Goal: Transaction & Acquisition: Purchase product/service

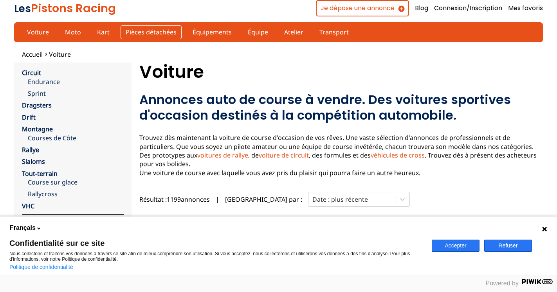
click at [133, 29] on link "Pièces détachées" at bounding box center [151, 31] width 61 height 13
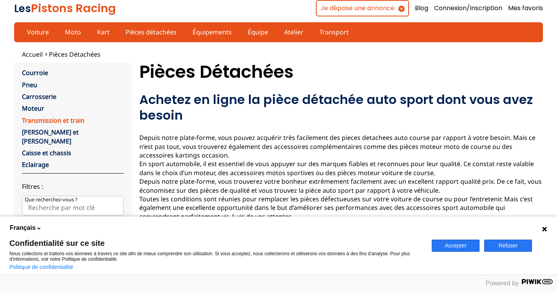
click at [47, 121] on link "Transmission et train" at bounding box center [53, 120] width 63 height 9
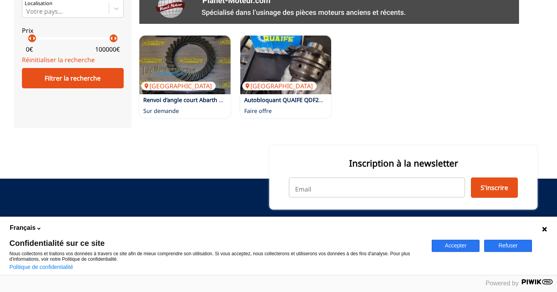
scroll to position [158, 0]
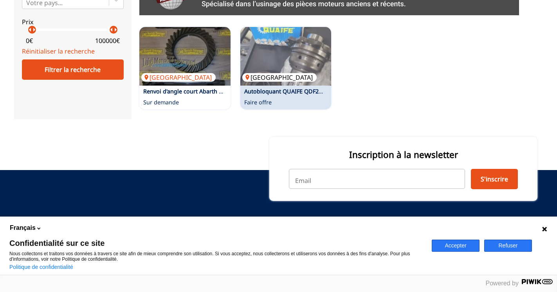
click at [281, 84] on img at bounding box center [285, 56] width 91 height 59
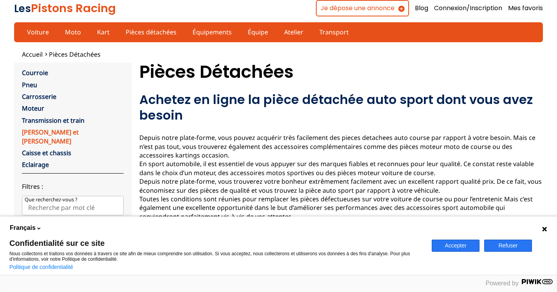
click at [43, 132] on link "Jante et Roue" at bounding box center [50, 136] width 57 height 17
click at [279, 33] on link "Atelier" at bounding box center [293, 31] width 29 height 13
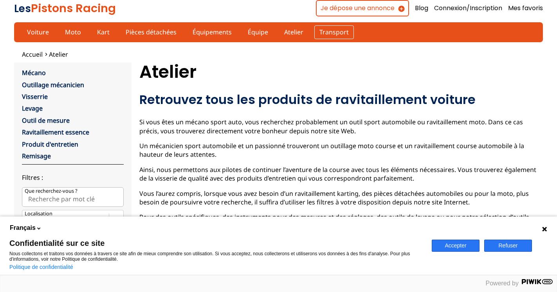
click at [317, 30] on link "Transport" at bounding box center [334, 31] width 40 height 13
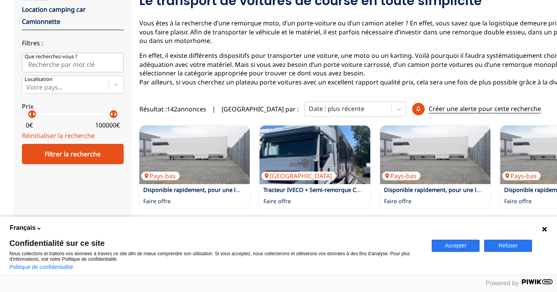
scroll to position [80, 0]
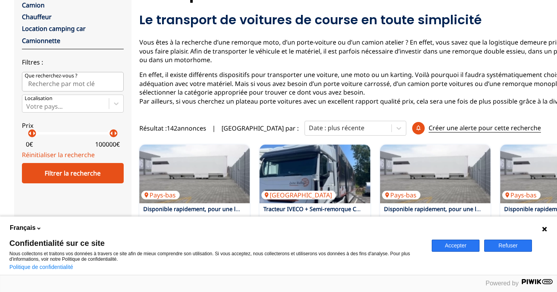
drag, startPoint x: 26, startPoint y: 83, endPoint x: 31, endPoint y: 83, distance: 4.7
click at [26, 83] on input "Que recherchez-vous ?" at bounding box center [73, 82] width 102 height 20
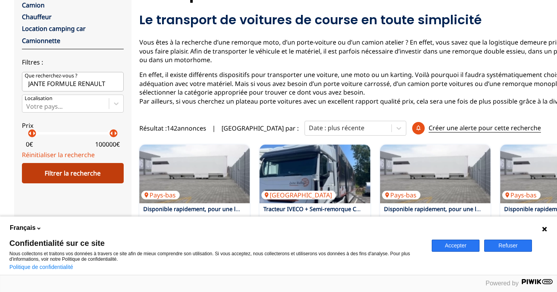
click at [79, 174] on div "Filtrer la recherche" at bounding box center [73, 173] width 102 height 20
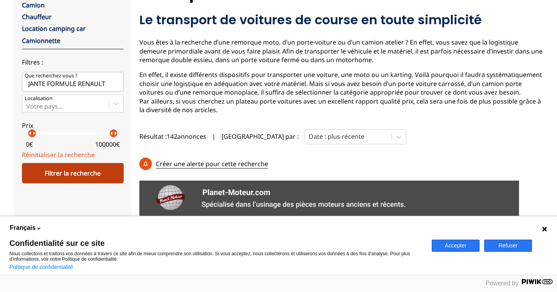
click at [79, 172] on div "Filtrer la recherche" at bounding box center [73, 173] width 102 height 20
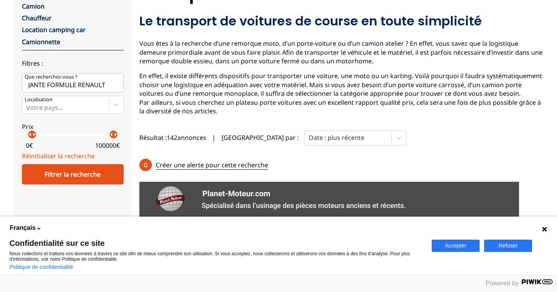
scroll to position [91, 0]
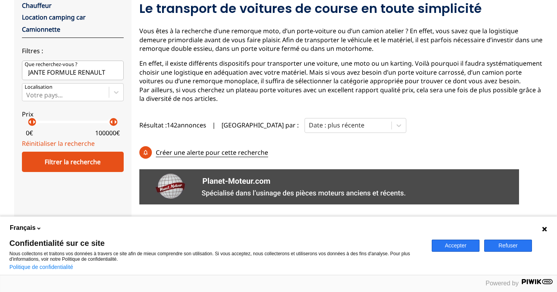
click at [110, 71] on input "JANTE FORMULE RENAULT" at bounding box center [73, 71] width 102 height 20
type input "J"
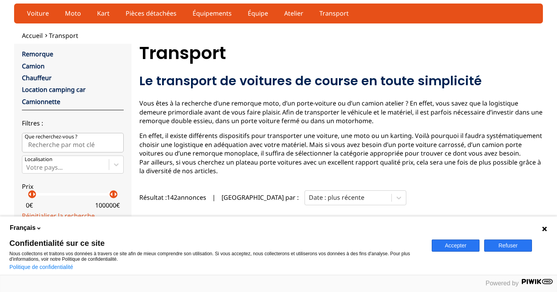
scroll to position [40, 0]
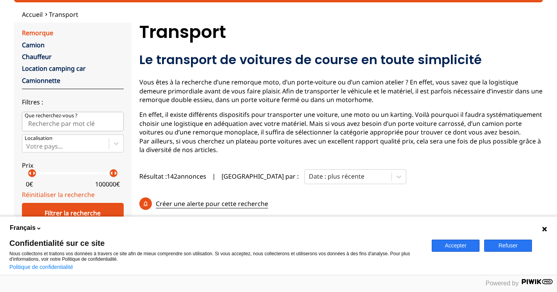
click at [41, 32] on link "Remorque" at bounding box center [37, 33] width 31 height 9
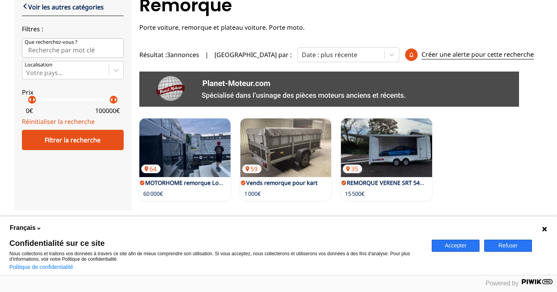
scroll to position [120, 0]
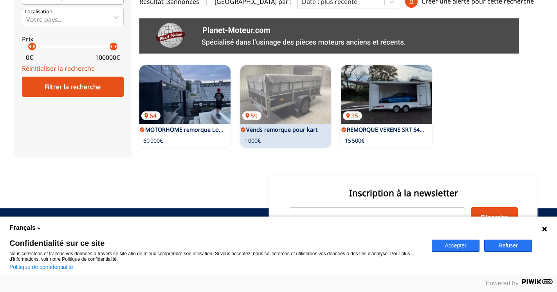
click at [275, 129] on link "Vends remorque pour kart" at bounding box center [281, 129] width 71 height 7
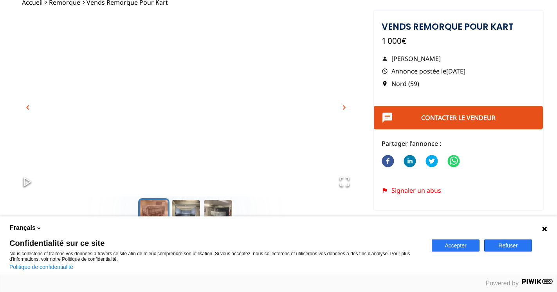
scroll to position [40, 0]
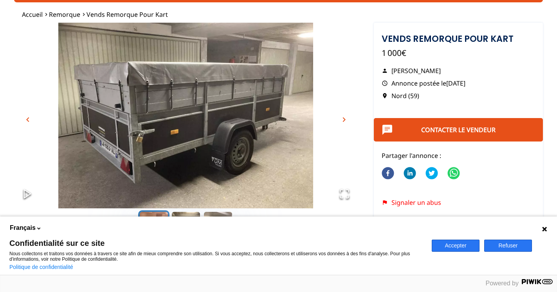
click at [344, 119] on span "chevron_right" at bounding box center [343, 119] width 9 height 9
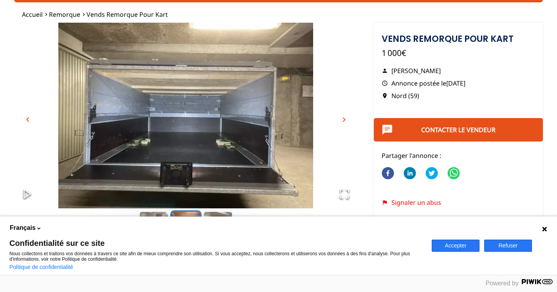
click at [342, 119] on span "chevron_right" at bounding box center [343, 119] width 9 height 9
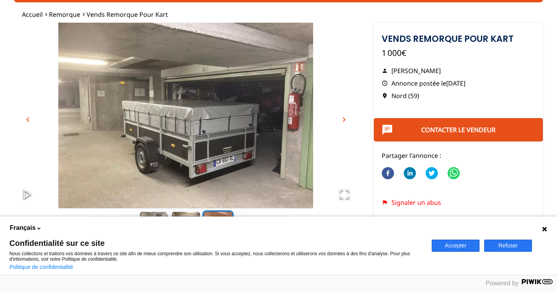
click at [342, 119] on span "chevron_right" at bounding box center [343, 119] width 9 height 9
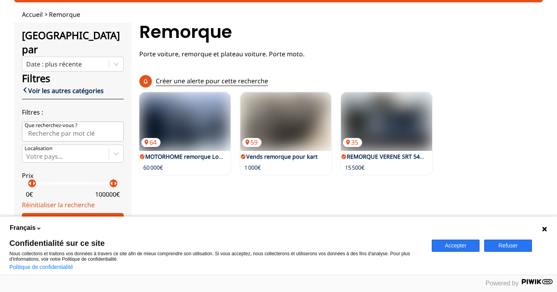
type input "JANTE FORMULE RENAULT"
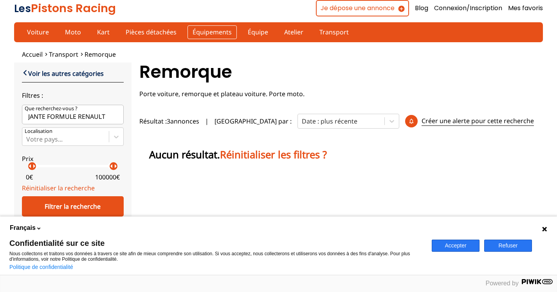
click at [199, 32] on link "Équipements" at bounding box center [211, 31] width 49 height 13
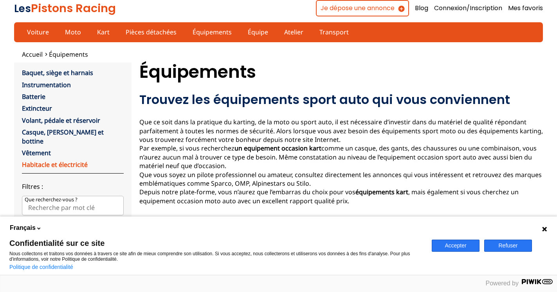
click at [49, 160] on link "Habitacle et électricité" at bounding box center [55, 164] width 66 height 9
click at [51, 132] on link "Casque, Hans et bottine" at bounding box center [63, 136] width 82 height 17
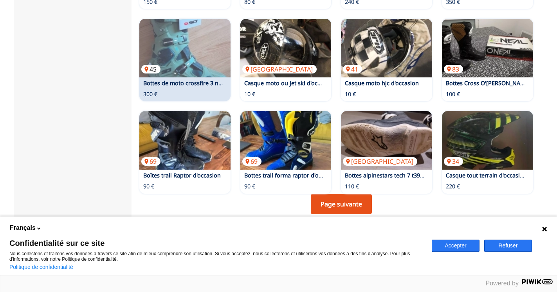
scroll to position [439, 0]
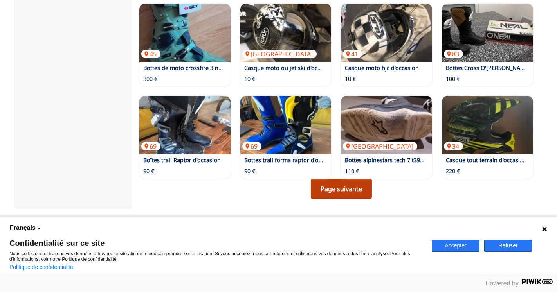
click at [341, 179] on link "Page suivante" at bounding box center [341, 189] width 61 height 20
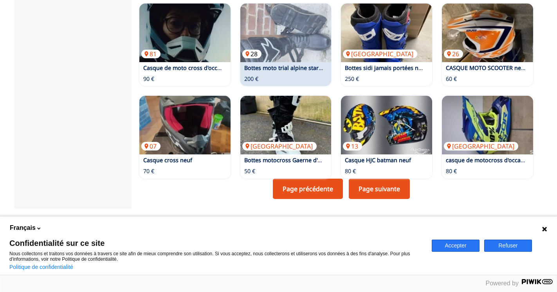
scroll to position [479, 0]
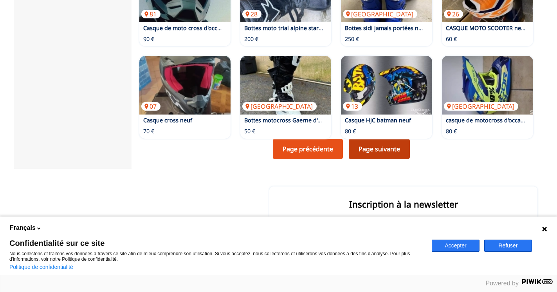
click at [377, 139] on link "Page suivante" at bounding box center [379, 149] width 61 height 20
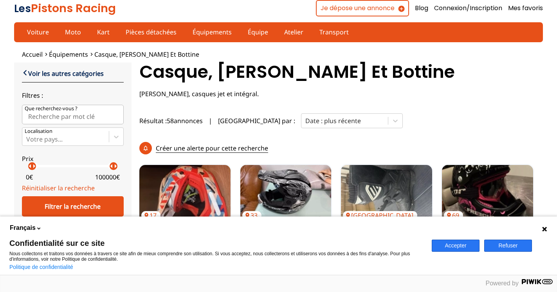
scroll to position [479, 0]
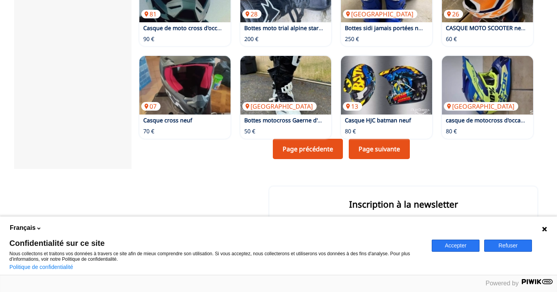
scroll to position [439, 0]
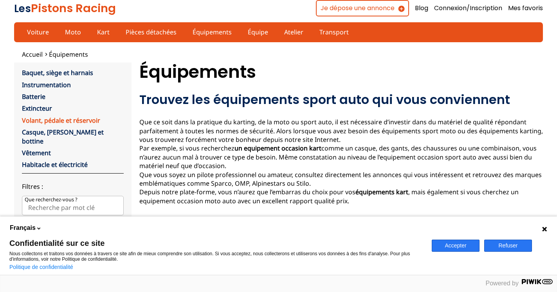
click at [44, 120] on link "Volant, pédale et réservoir" at bounding box center [61, 120] width 78 height 9
click at [38, 84] on link "Instrumentation" at bounding box center [46, 85] width 49 height 9
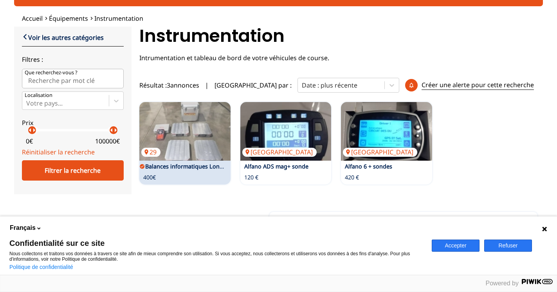
scroll to position [40, 0]
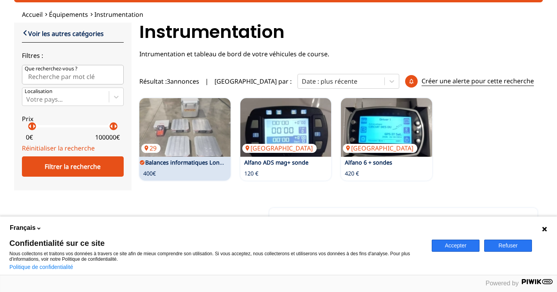
click at [179, 158] on div "29 Balances informatiques Longacre 400€" at bounding box center [184, 139] width 91 height 83
click at [179, 169] on div "29 Balances informatiques Longacre 400€" at bounding box center [184, 139] width 91 height 83
click at [181, 145] on img at bounding box center [184, 127] width 91 height 59
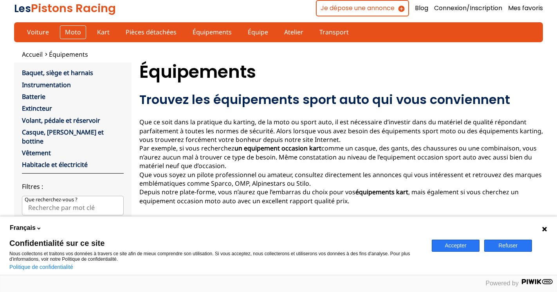
click at [66, 34] on link "Moto" at bounding box center [73, 31] width 26 height 13
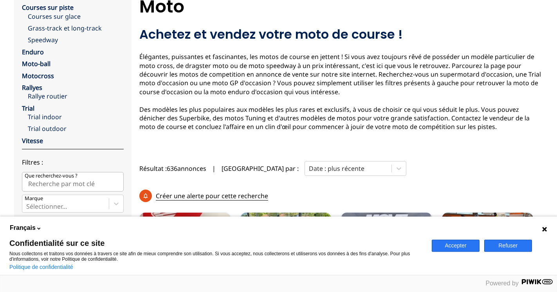
scroll to position [80, 0]
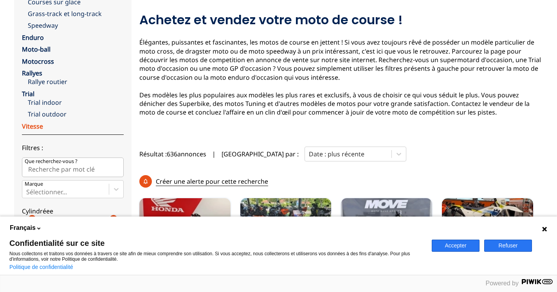
click at [31, 127] on link "Vitesse" at bounding box center [32, 126] width 21 height 9
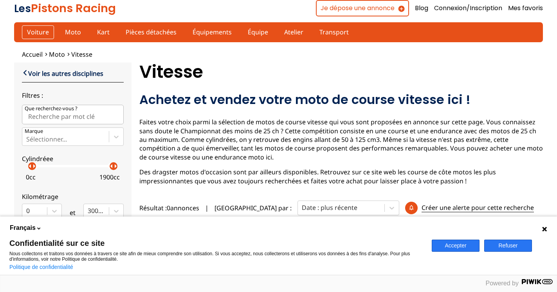
click at [36, 29] on link "Voiture" at bounding box center [38, 31] width 32 height 13
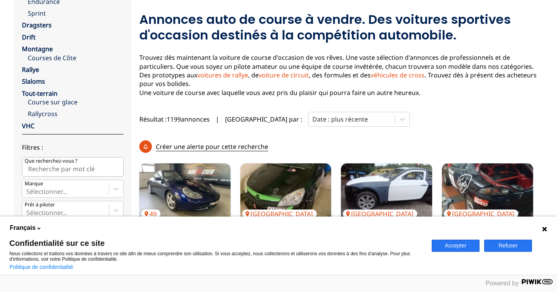
scroll to position [80, 0]
click at [28, 126] on link "VHC" at bounding box center [28, 126] width 13 height 9
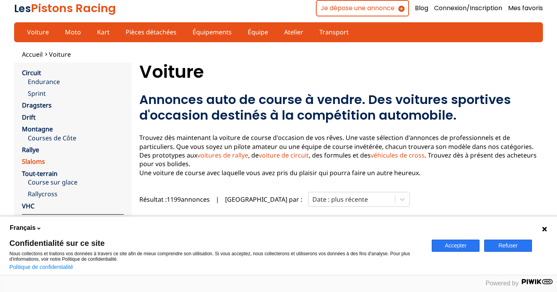
click at [35, 162] on link "Slaloms" at bounding box center [33, 161] width 23 height 9
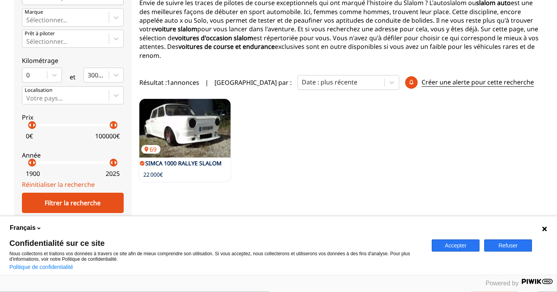
scroll to position [120, 0]
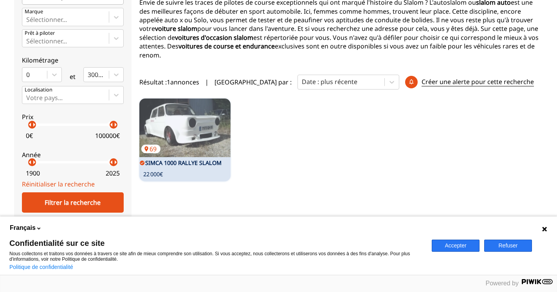
click at [183, 159] on div "69 SIMCA 1000 RALLYE SLALOM 22 000€" at bounding box center [184, 140] width 91 height 83
click at [183, 159] on p "SIMCA 1000 RALLYE SLALOM" at bounding box center [182, 163] width 86 height 8
click at [182, 128] on img at bounding box center [184, 128] width 91 height 59
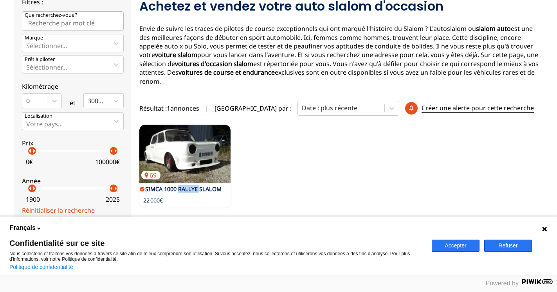
scroll to position [0, 0]
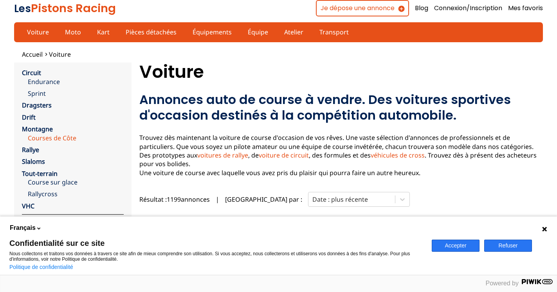
click at [40, 135] on link "Courses de Côte" at bounding box center [76, 138] width 96 height 9
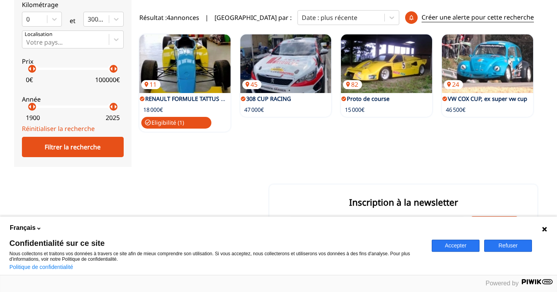
scroll to position [200, 0]
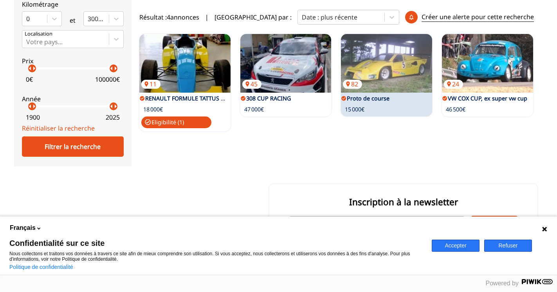
click at [374, 100] on link "Proto de course" at bounding box center [368, 98] width 43 height 7
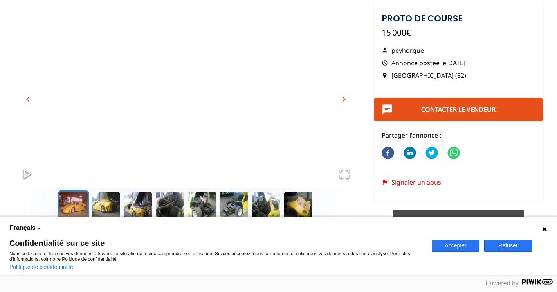
scroll to position [40, 0]
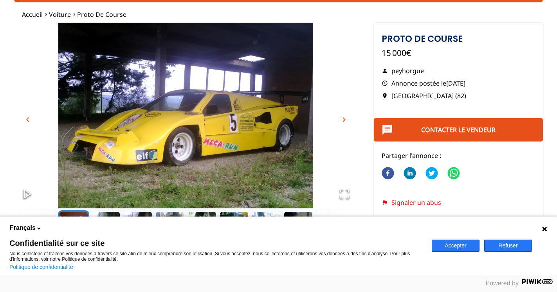
click at [345, 120] on span "chevron_right" at bounding box center [343, 119] width 9 height 9
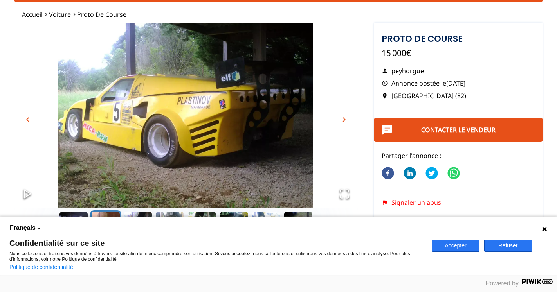
click at [345, 120] on span "chevron_right" at bounding box center [343, 119] width 9 height 9
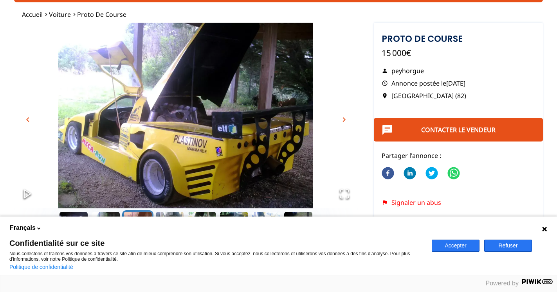
click at [346, 121] on span "chevron_right" at bounding box center [343, 119] width 9 height 9
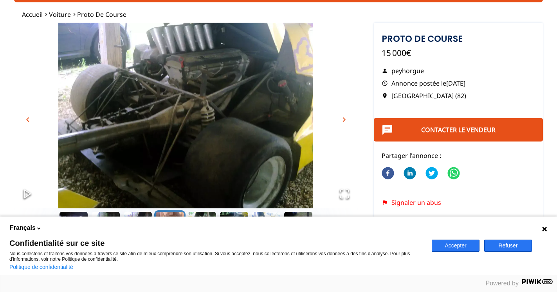
click at [346, 121] on span "chevron_right" at bounding box center [343, 119] width 9 height 9
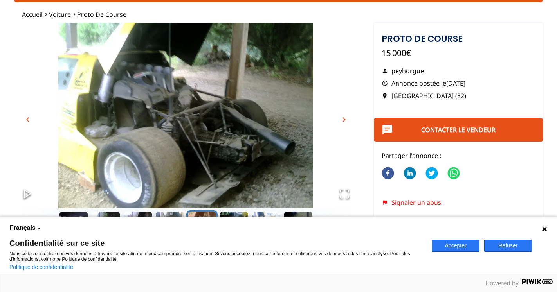
click at [346, 121] on span "chevron_right" at bounding box center [343, 119] width 9 height 9
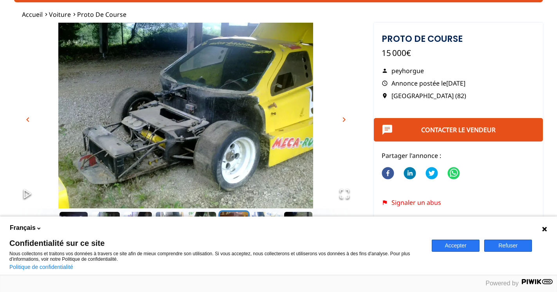
click at [346, 121] on span "chevron_right" at bounding box center [343, 119] width 9 height 9
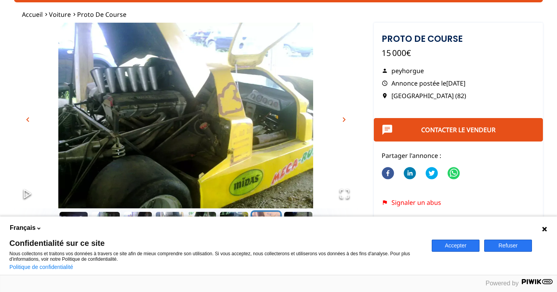
click at [346, 121] on span "chevron_right" at bounding box center [343, 119] width 9 height 9
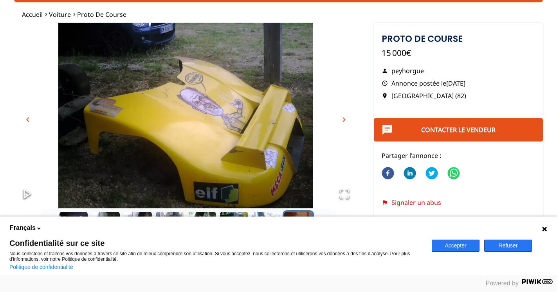
click at [346, 121] on span "chevron_right" at bounding box center [343, 119] width 9 height 9
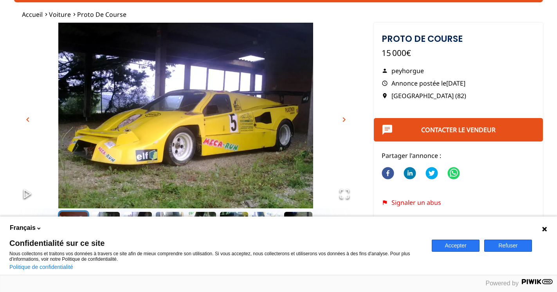
click at [346, 121] on span "chevron_right" at bounding box center [343, 119] width 9 height 9
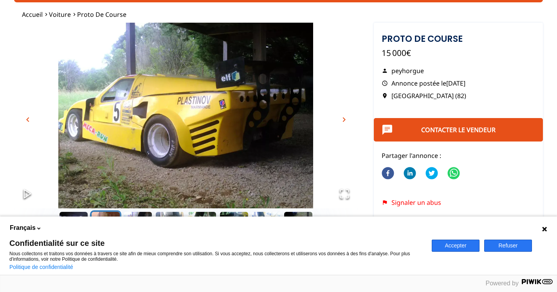
click at [346, 121] on span "chevron_right" at bounding box center [343, 119] width 9 height 9
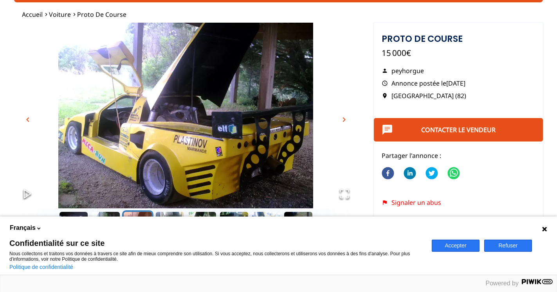
click at [346, 121] on span "chevron_right" at bounding box center [343, 119] width 9 height 9
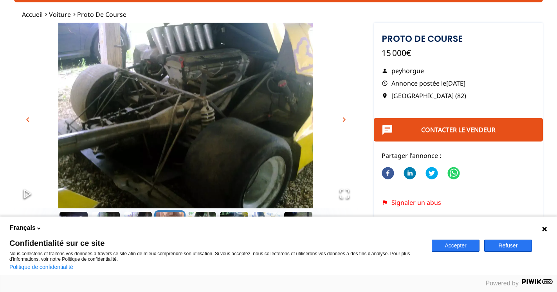
click at [346, 121] on span "chevron_right" at bounding box center [343, 119] width 9 height 9
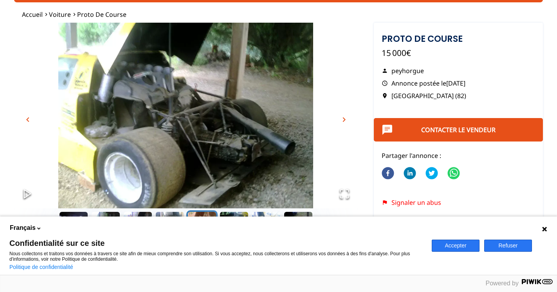
click at [346, 121] on span "chevron_right" at bounding box center [343, 119] width 9 height 9
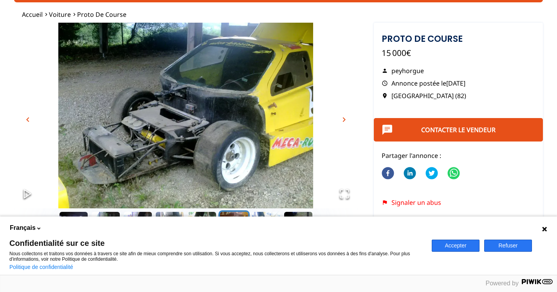
scroll to position [0, 0]
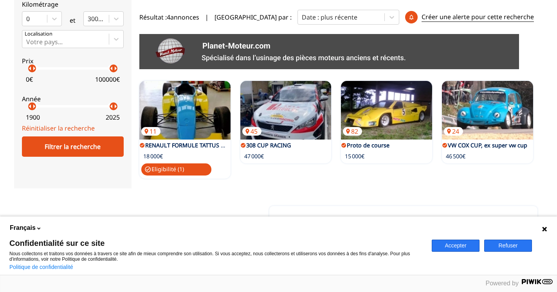
scroll to position [269, 0]
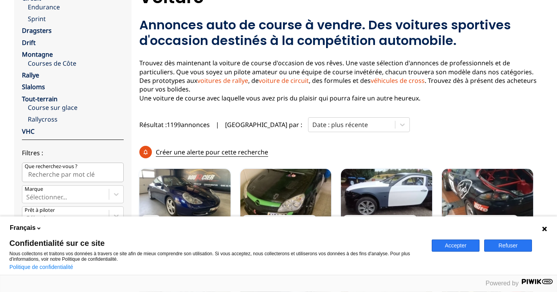
scroll to position [40, 0]
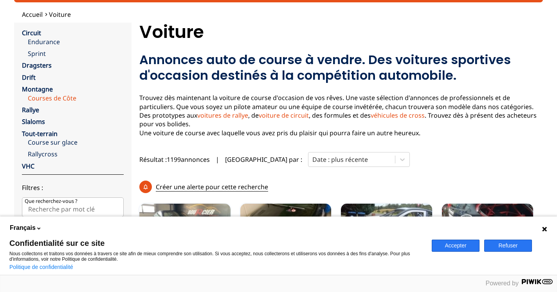
click at [41, 97] on link "Courses de Côte" at bounding box center [76, 98] width 96 height 9
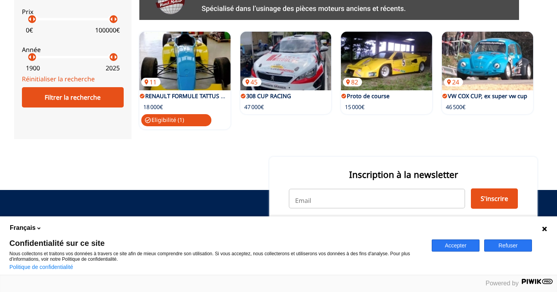
scroll to position [269, 0]
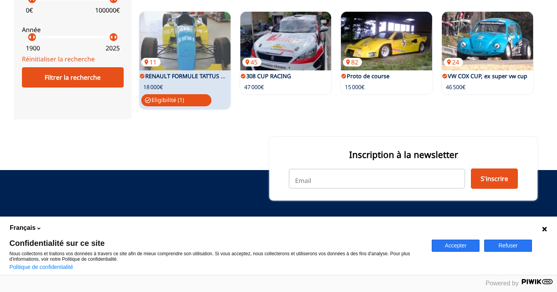
click at [185, 81] on div "11 RENAULT FORMULE TATTUS 2000 18 000€ check_circle Eligibilité ( 1 )" at bounding box center [184, 60] width 91 height 97
click at [174, 67] on img at bounding box center [184, 41] width 91 height 59
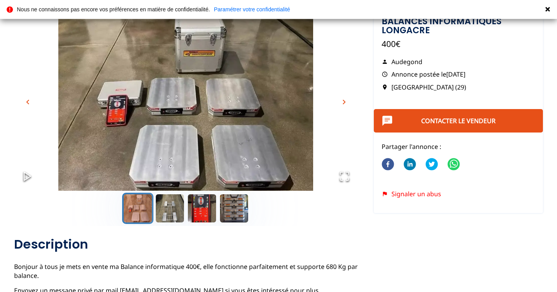
scroll to position [40, 0]
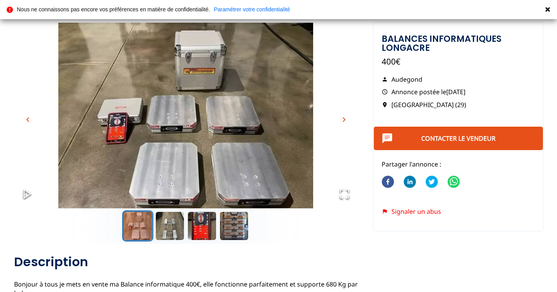
click at [345, 119] on span "chevron_right" at bounding box center [343, 119] width 9 height 9
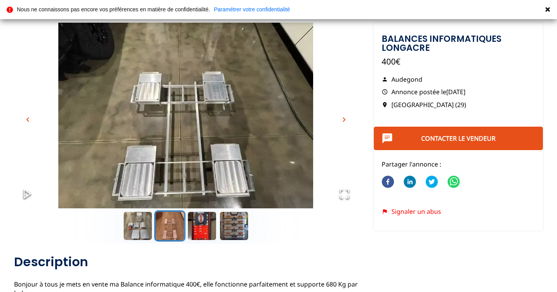
click at [345, 119] on span "chevron_right" at bounding box center [343, 119] width 9 height 9
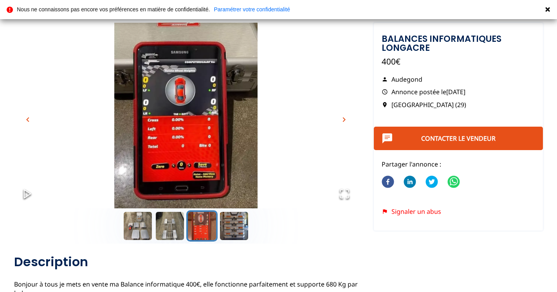
click at [345, 119] on span "chevron_right" at bounding box center [343, 119] width 9 height 9
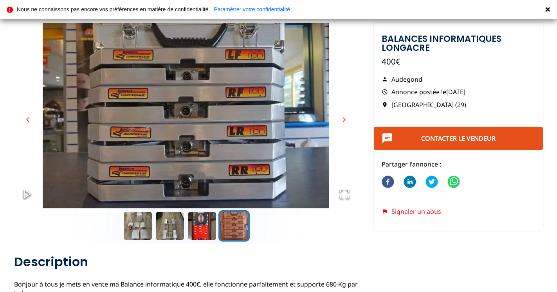
click at [345, 119] on span "chevron_right" at bounding box center [343, 119] width 9 height 9
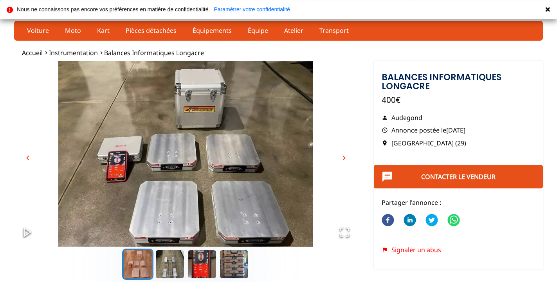
scroll to position [0, 0]
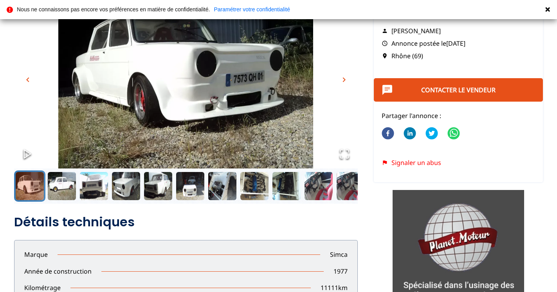
scroll to position [40, 0]
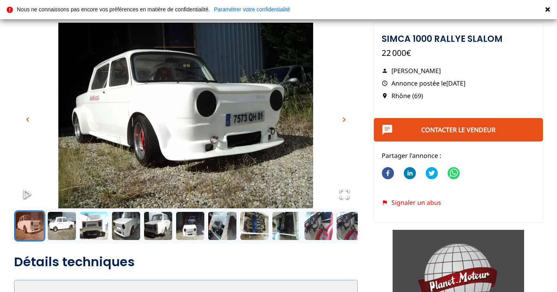
click at [346, 118] on span "chevron_right" at bounding box center [343, 119] width 9 height 9
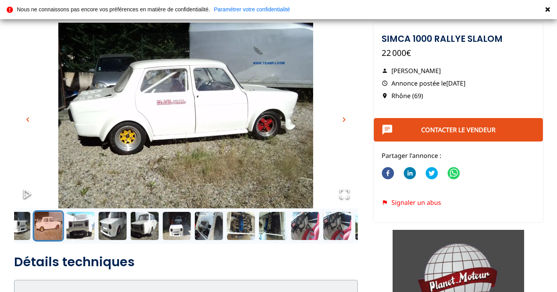
click at [346, 118] on span "chevron_right" at bounding box center [343, 119] width 9 height 9
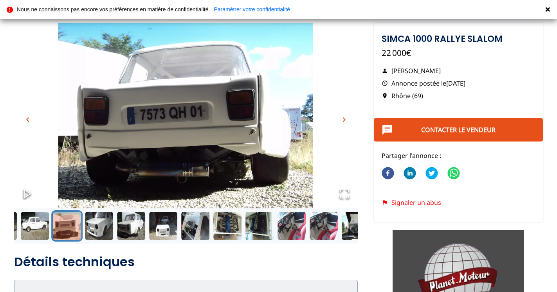
click at [346, 118] on span "chevron_right" at bounding box center [343, 119] width 9 height 9
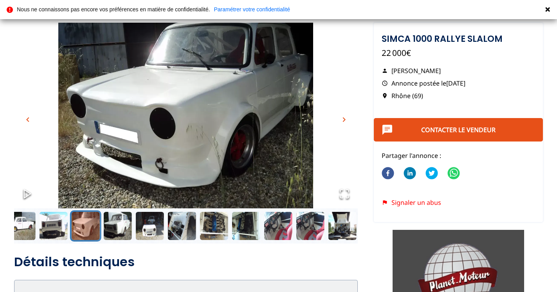
click at [346, 118] on span "chevron_right" at bounding box center [343, 119] width 9 height 9
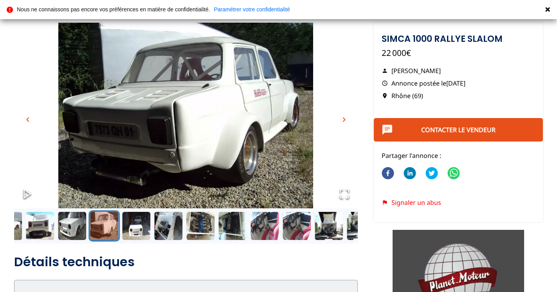
click at [346, 118] on span "chevron_right" at bounding box center [343, 119] width 9 height 9
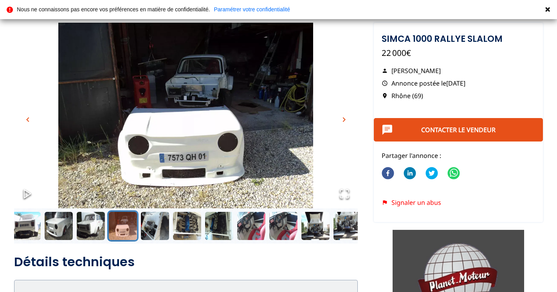
click at [346, 118] on span "chevron_right" at bounding box center [343, 119] width 9 height 9
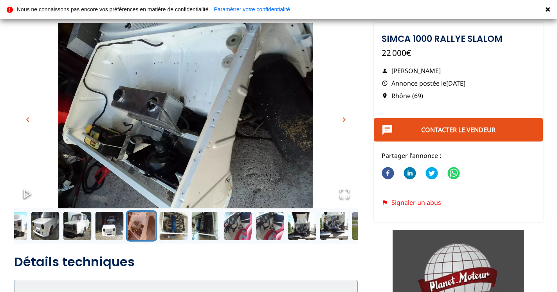
click at [346, 118] on span "chevron_right" at bounding box center [343, 119] width 9 height 9
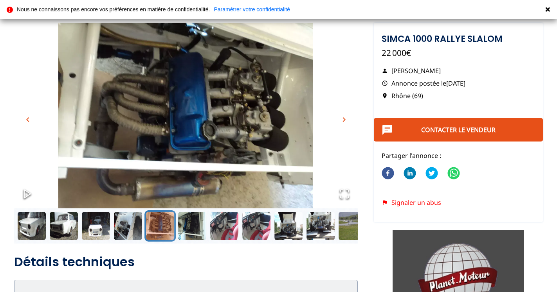
click at [346, 118] on span "chevron_right" at bounding box center [343, 119] width 9 height 9
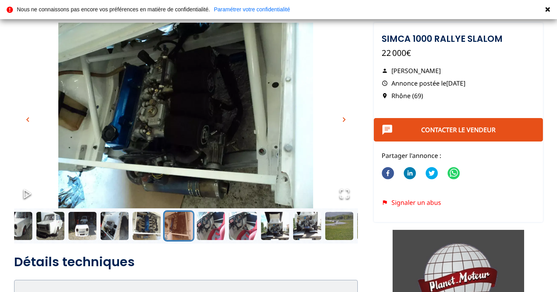
click at [346, 118] on span "chevron_right" at bounding box center [343, 119] width 9 height 9
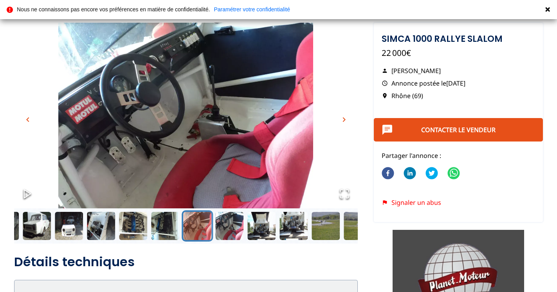
click at [346, 118] on span "chevron_right" at bounding box center [343, 119] width 9 height 9
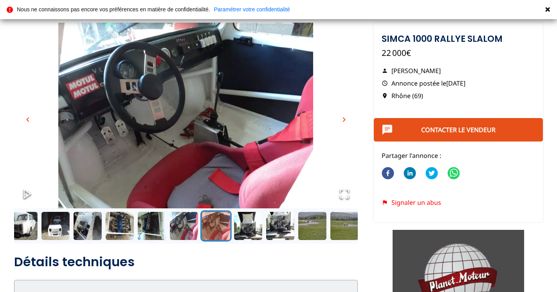
click at [346, 118] on span "chevron_right" at bounding box center [343, 119] width 9 height 9
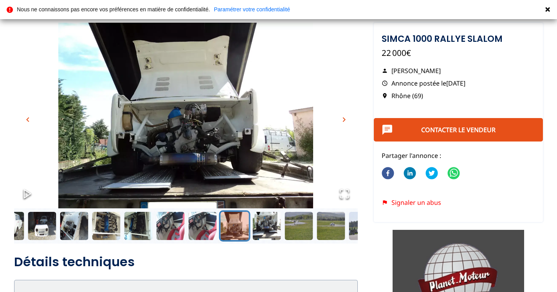
click at [346, 118] on span "chevron_right" at bounding box center [343, 119] width 9 height 9
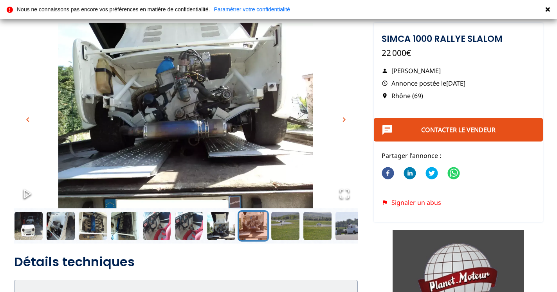
click at [346, 118] on span "chevron_right" at bounding box center [343, 119] width 9 height 9
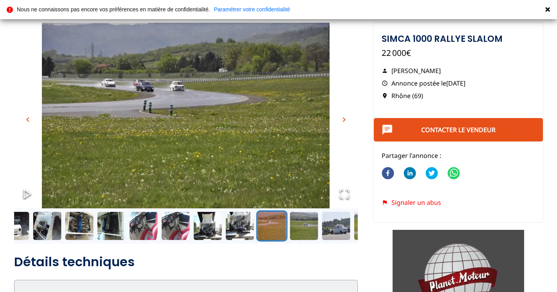
click at [346, 118] on span "chevron_right" at bounding box center [343, 119] width 9 height 9
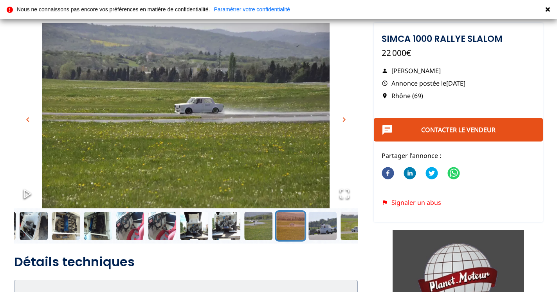
click at [346, 118] on span "chevron_right" at bounding box center [343, 119] width 9 height 9
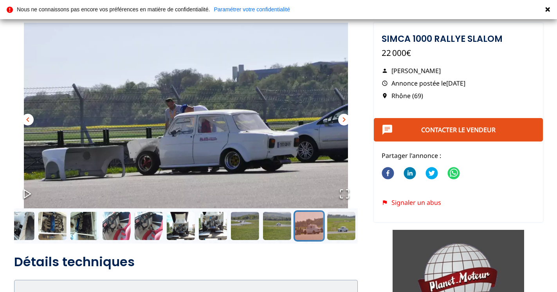
click at [346, 118] on span "chevron_right" at bounding box center [343, 119] width 9 height 9
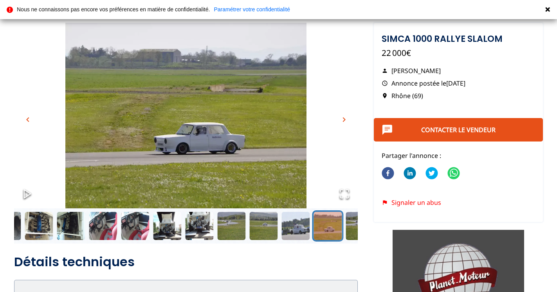
click at [346, 118] on span "chevron_right" at bounding box center [343, 119] width 9 height 9
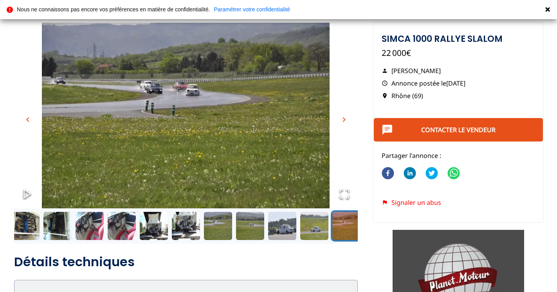
click at [346, 118] on span "chevron_right" at bounding box center [343, 119] width 9 height 9
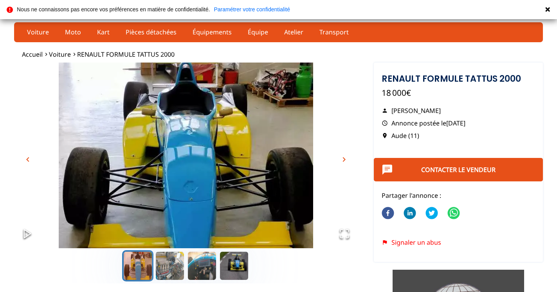
click at [346, 158] on span "chevron_right" at bounding box center [343, 159] width 9 height 9
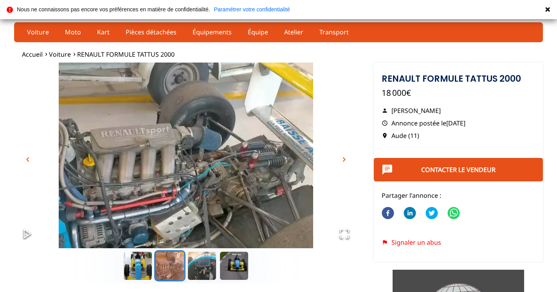
click at [346, 158] on span "chevron_right" at bounding box center [343, 159] width 9 height 9
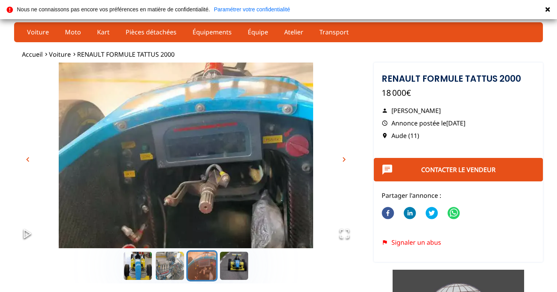
click at [346, 158] on span "chevron_right" at bounding box center [343, 159] width 9 height 9
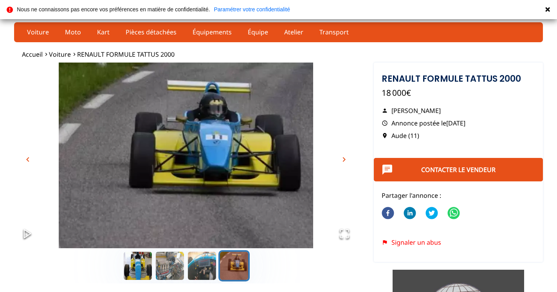
click at [346, 158] on span "chevron_right" at bounding box center [343, 159] width 9 height 9
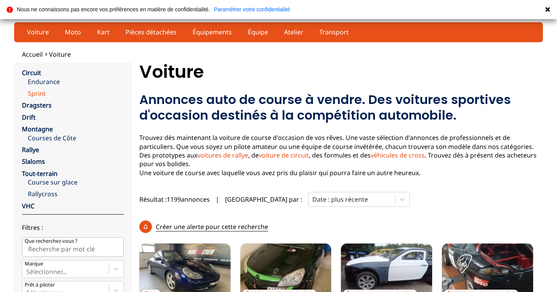
click at [32, 93] on link "Sprint" at bounding box center [76, 93] width 96 height 9
click at [41, 80] on link "Endurance" at bounding box center [76, 81] width 96 height 9
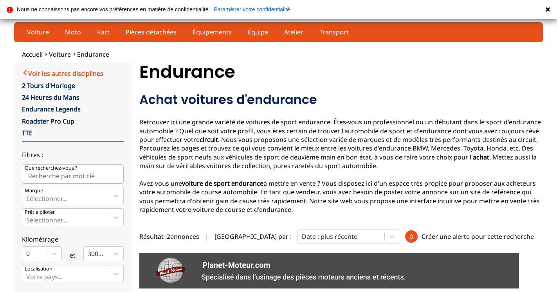
click at [76, 73] on link "Voir les autres disciplines" at bounding box center [62, 72] width 81 height 9
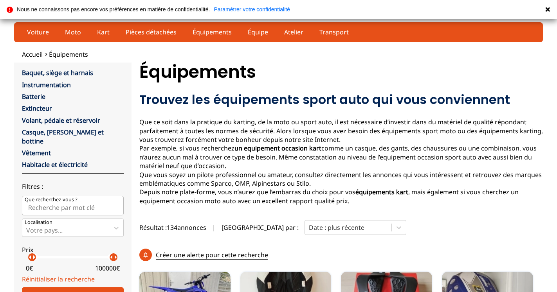
scroll to position [40, 0]
